Goal: Check status

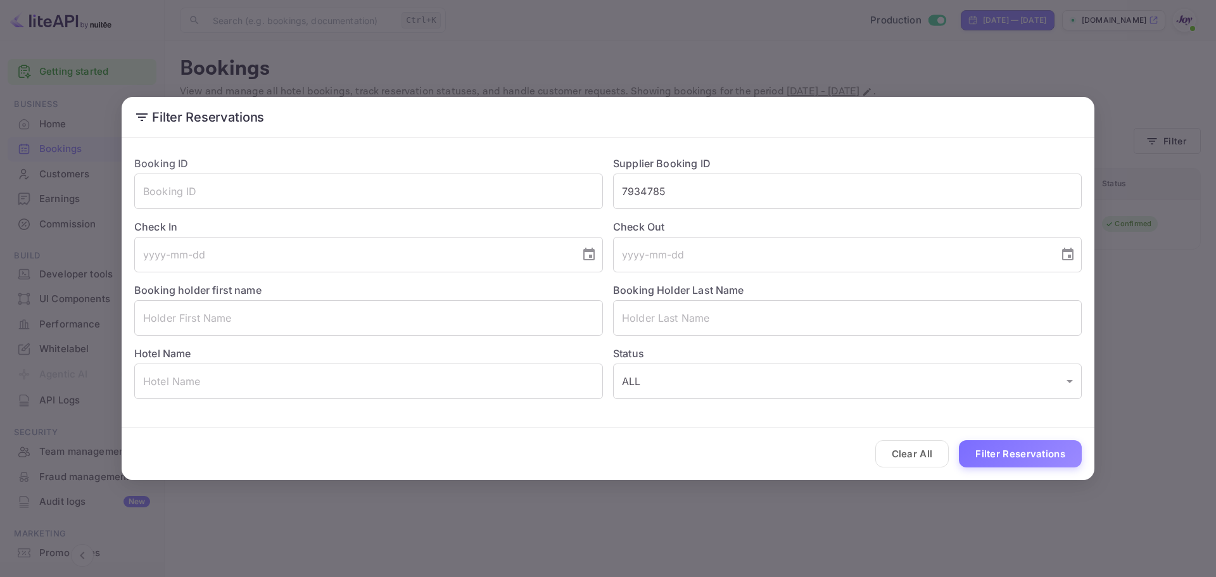
drag, startPoint x: 694, startPoint y: 192, endPoint x: 492, endPoint y: 211, distance: 203.0
click at [492, 211] on div "Booking ID ​ Supplier Booking ID 7934785 ​ Check In ​ Check Out ​ Booking holde…" at bounding box center [603, 272] width 958 height 253
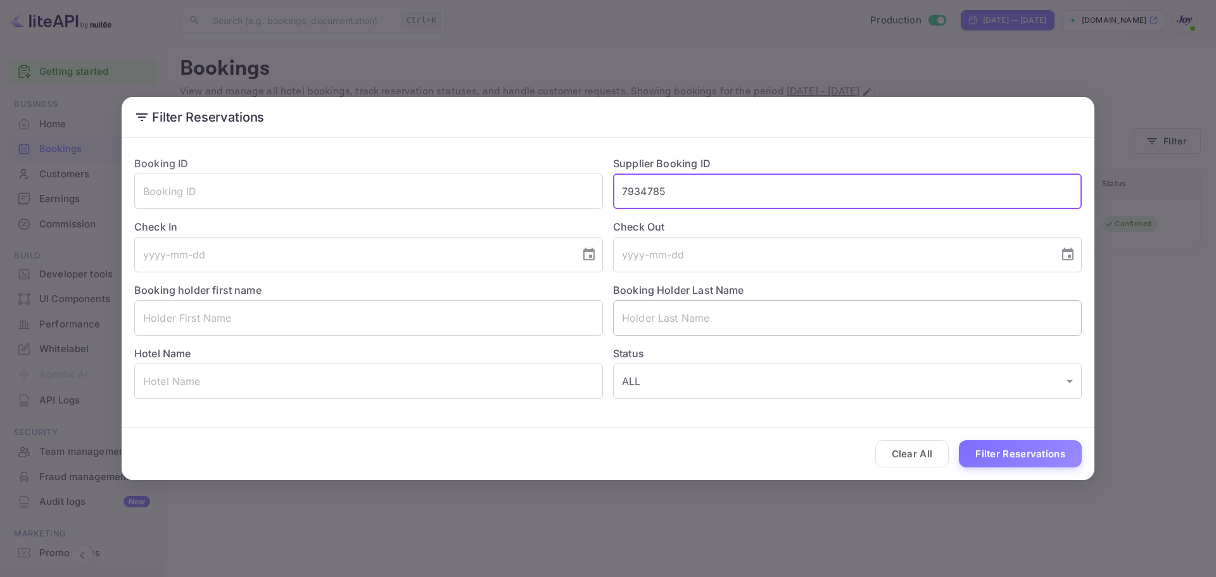
paste input "9515764"
type input "9515764"
click at [1002, 462] on button "Filter Reservations" at bounding box center [1020, 453] width 123 height 27
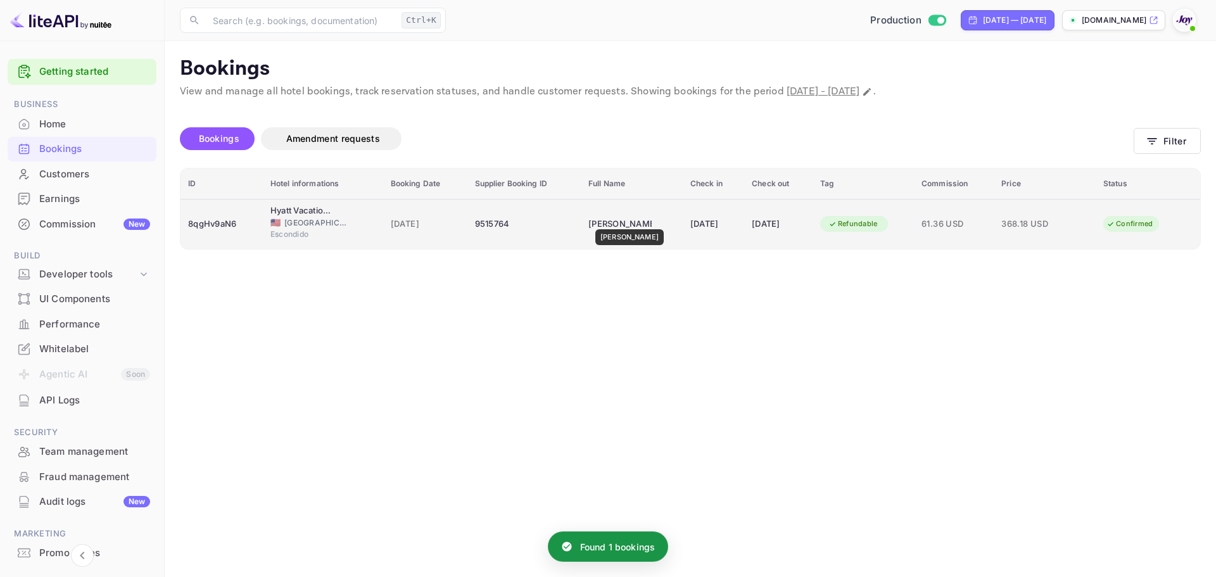
click at [624, 220] on div "[PERSON_NAME]" at bounding box center [619, 224] width 63 height 20
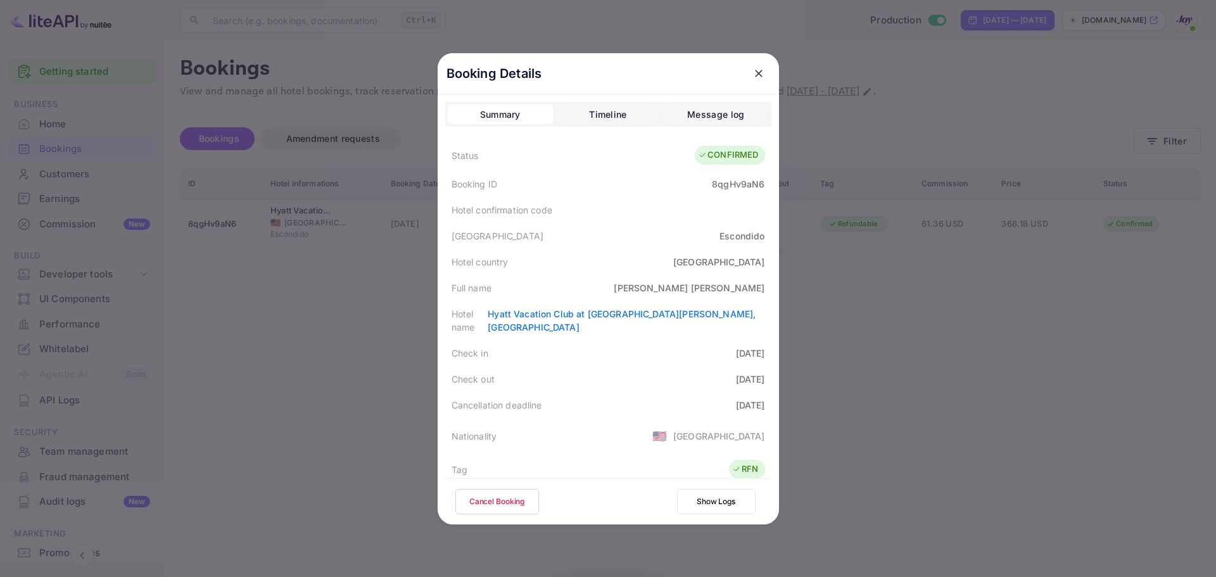
click at [727, 289] on div "[PERSON_NAME]" at bounding box center [689, 287] width 151 height 13
copy div "[PERSON_NAME]"
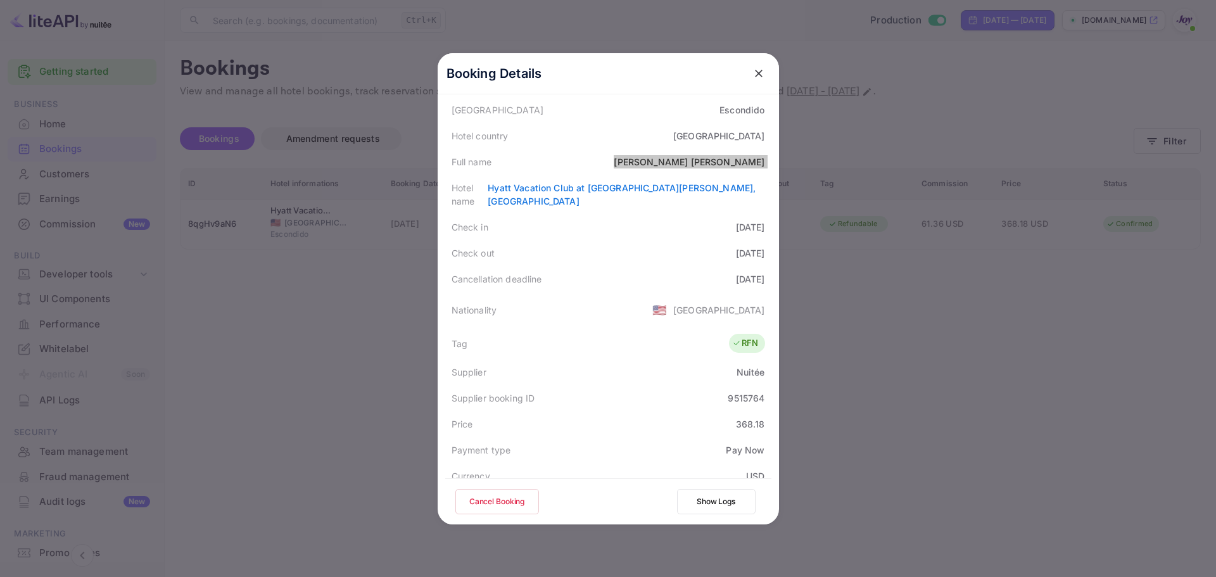
scroll to position [127, 0]
click at [733, 391] on div "9515764" at bounding box center [746, 397] width 37 height 13
copy div "9515764"
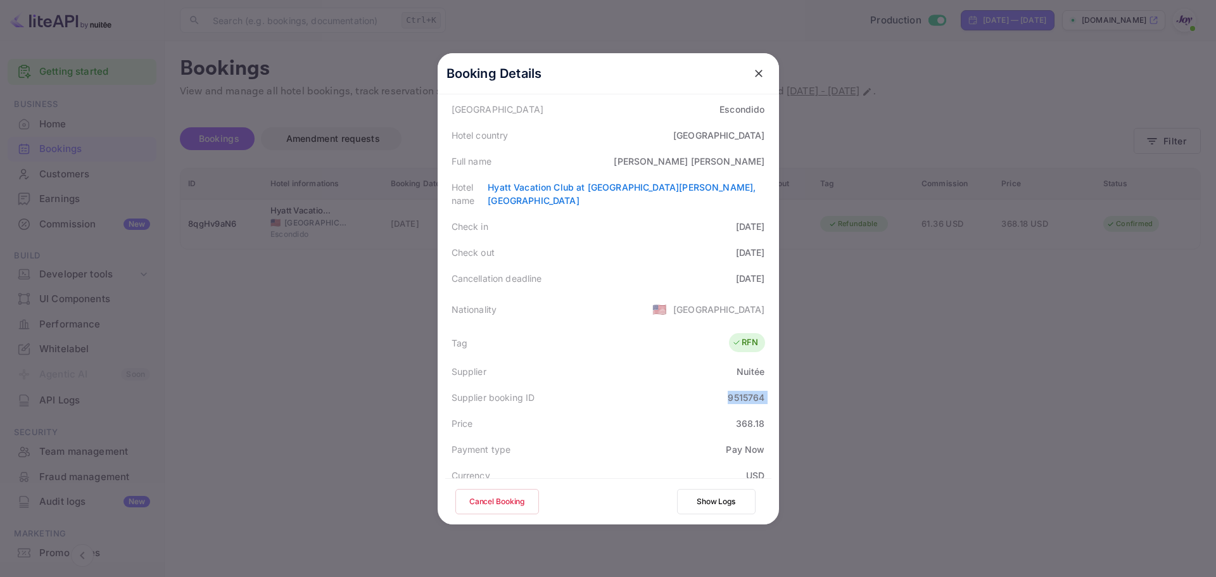
click at [758, 76] on icon "close" at bounding box center [759, 73] width 13 height 13
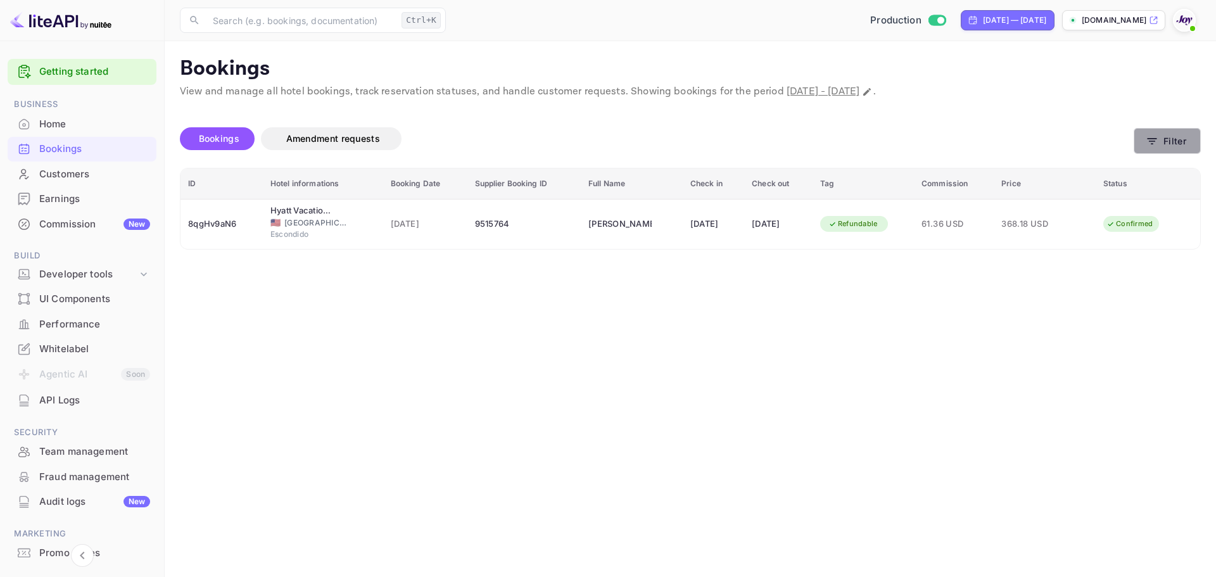
click at [1168, 135] on button "Filter" at bounding box center [1167, 141] width 67 height 26
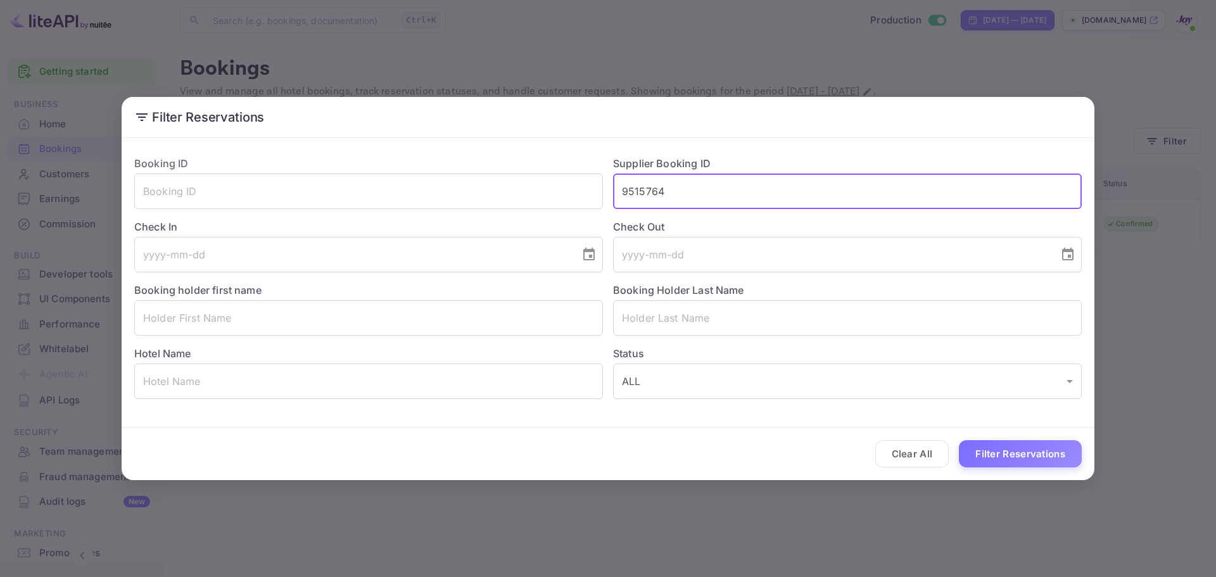
drag, startPoint x: 709, startPoint y: 200, endPoint x: 574, endPoint y: 210, distance: 135.3
click at [582, 209] on div "Booking ID ​ Supplier Booking ID 9515764 ​ Check In ​ Check Out ​ Booking holde…" at bounding box center [603, 272] width 958 height 253
paste input "74655951"
type input "74655951"
click at [986, 459] on button "Filter Reservations" at bounding box center [1020, 453] width 123 height 27
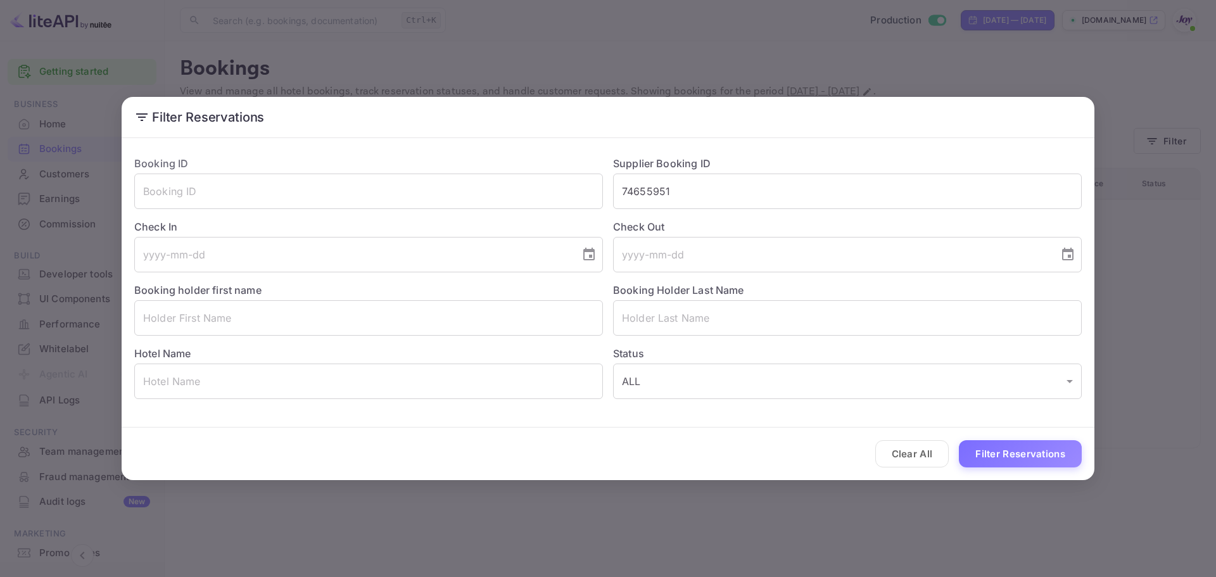
click at [1138, 132] on div "Filter Reservations Booking ID ​ Supplier Booking ID 74655951 ​ Check In ​ Chec…" at bounding box center [608, 288] width 1216 height 577
